Goal: Transaction & Acquisition: Obtain resource

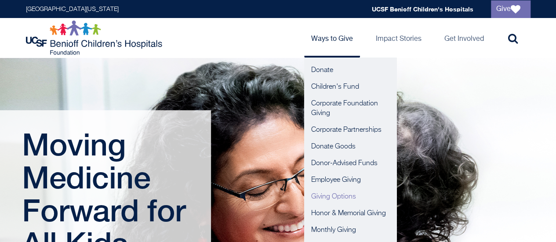
click at [339, 194] on link "Giving Options" at bounding box center [350, 197] width 92 height 17
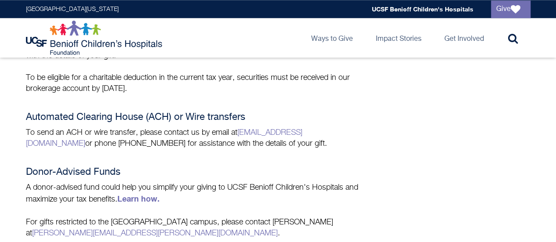
scroll to position [452, 0]
drag, startPoint x: 26, startPoint y: 115, endPoint x: 215, endPoint y: 141, distance: 189.9
click at [215, 141] on div "Payment Choices Give where it's needed most or designate your gift to any child…" at bounding box center [195, 78] width 339 height 787
copy div "Automated Clearing House (ACH) or Wire transfers To send an ACH or wire transfe…"
